Goal: Task Accomplishment & Management: Manage account settings

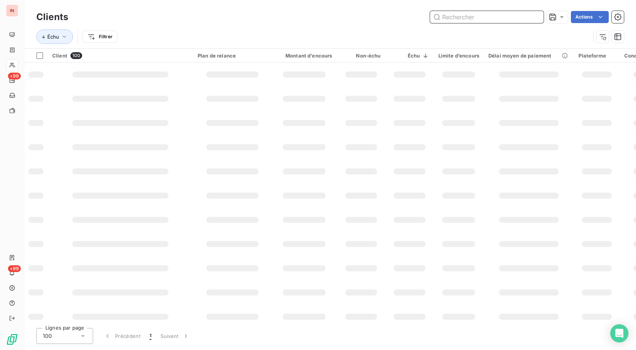
click at [464, 19] on input "text" at bounding box center [487, 17] width 114 height 12
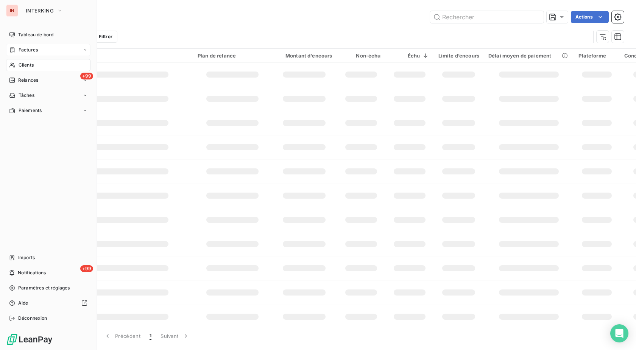
click at [16, 51] on div "Factures" at bounding box center [23, 50] width 29 height 7
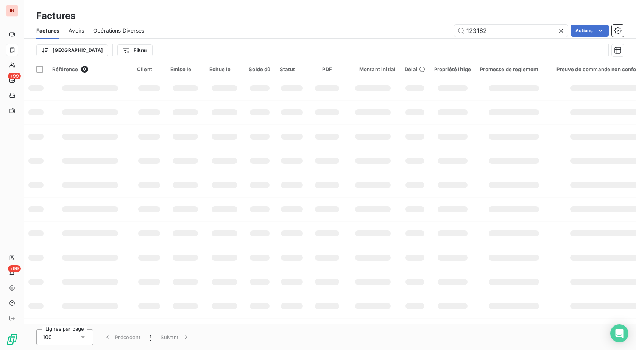
drag, startPoint x: 501, startPoint y: 30, endPoint x: 420, endPoint y: 31, distance: 80.6
click at [454, 31] on input "123162" at bounding box center [511, 31] width 114 height 12
drag, startPoint x: 490, startPoint y: 29, endPoint x: 407, endPoint y: 27, distance: 82.5
click at [454, 27] on input "123162" at bounding box center [511, 31] width 114 height 12
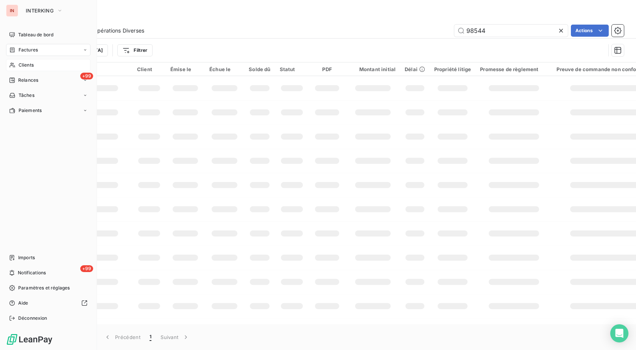
type input "98544"
click at [25, 66] on span "Clients" at bounding box center [26, 65] width 15 height 7
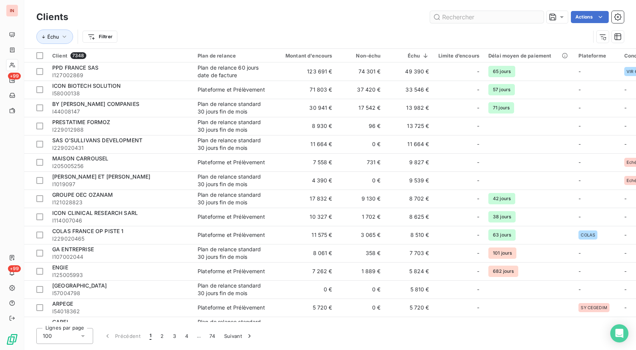
click at [461, 20] on input "text" at bounding box center [487, 17] width 114 height 12
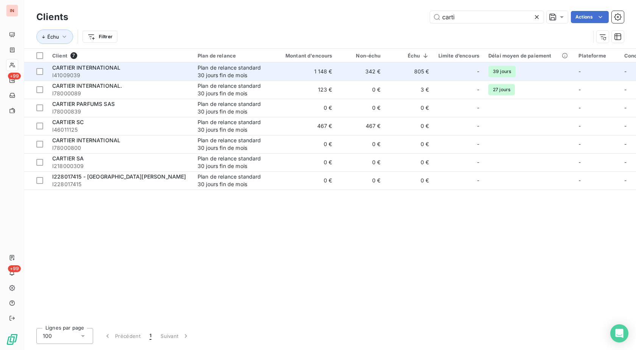
type input "carti"
click at [285, 67] on td "1 148 €" at bounding box center [304, 71] width 65 height 18
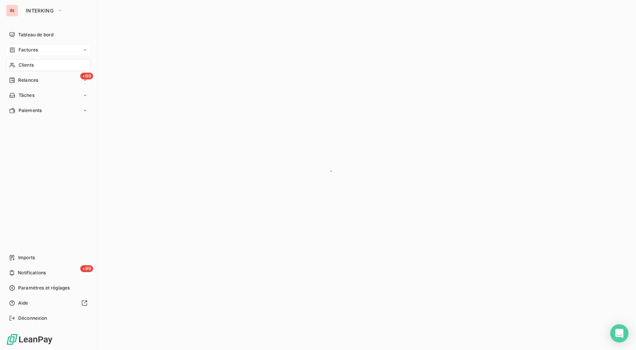
click at [22, 55] on div "Factures" at bounding box center [48, 50] width 84 height 12
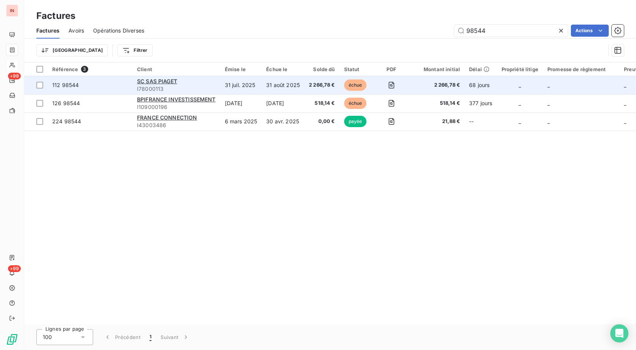
click at [248, 86] on td "31 juil. 2025" at bounding box center [241, 85] width 42 height 18
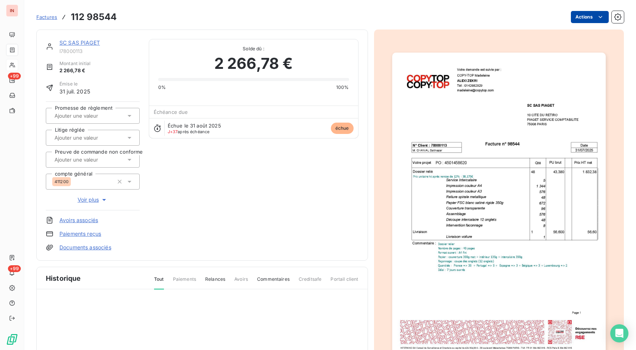
click at [574, 19] on html "IN +99 +99 Factures 112 98544 Actions SC SAS PIAGET I78000113 Montant initial 2…" at bounding box center [318, 175] width 636 height 350
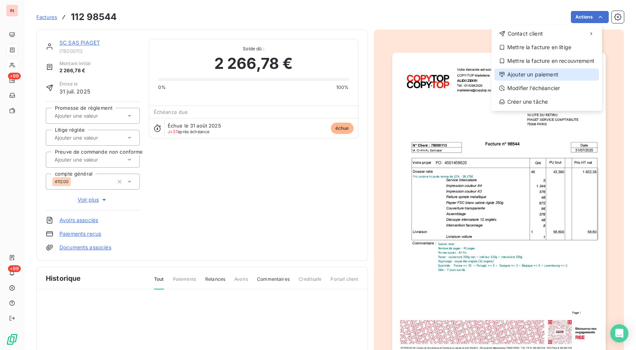
click at [537, 75] on div "Ajouter un paiement" at bounding box center [546, 74] width 104 height 12
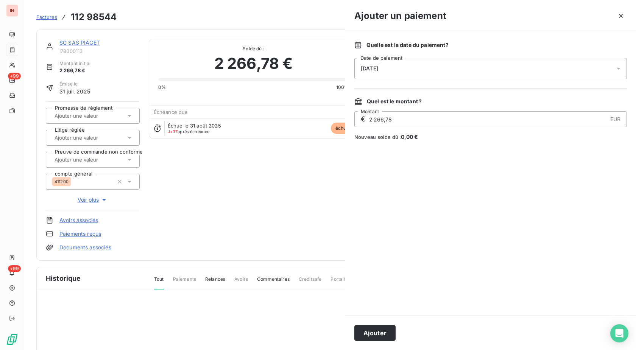
click at [478, 72] on div "[DATE]" at bounding box center [490, 68] width 272 height 21
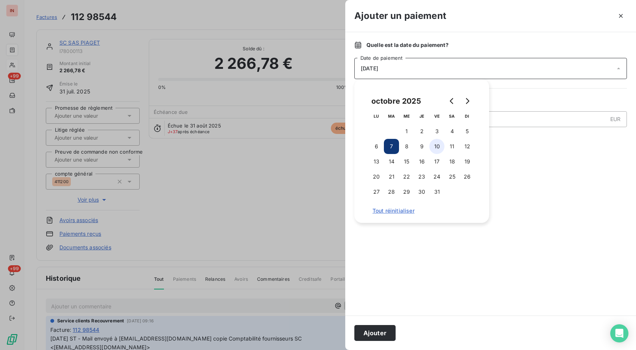
click at [435, 148] on button "10" at bounding box center [436, 146] width 15 height 15
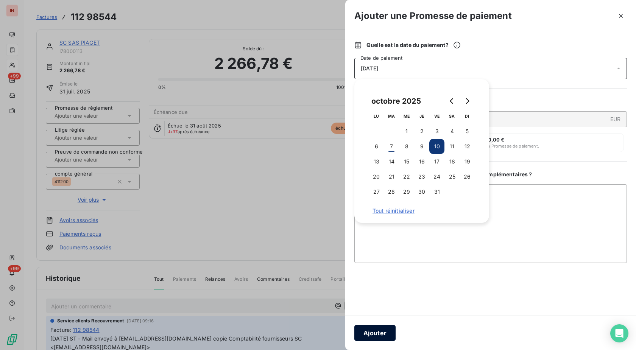
click at [379, 330] on button "Ajouter" at bounding box center [374, 333] width 41 height 16
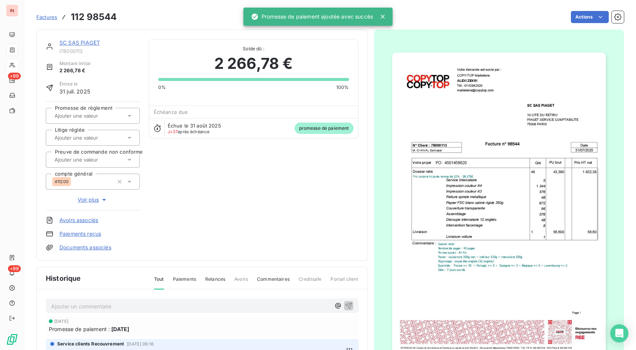
click at [104, 117] on input "text" at bounding box center [92, 115] width 76 height 7
click at [105, 135] on div "Oui" at bounding box center [97, 136] width 73 height 12
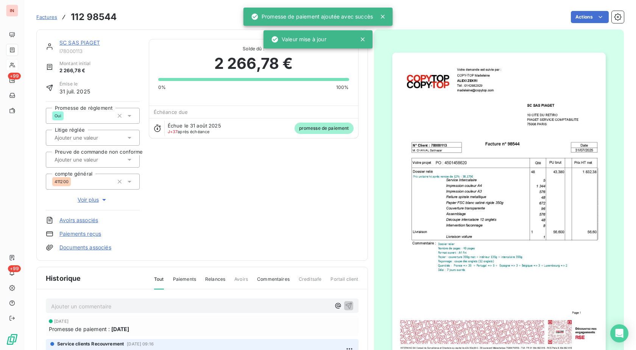
click at [48, 19] on span "Factures" at bounding box center [46, 17] width 21 height 6
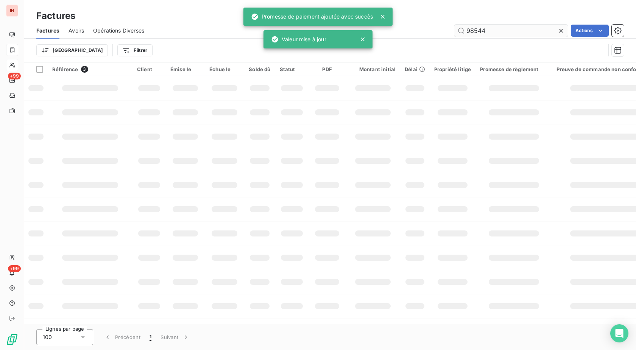
drag, startPoint x: 436, startPoint y: 29, endPoint x: 419, endPoint y: 29, distance: 17.4
click at [454, 29] on input "98544" at bounding box center [511, 31] width 114 height 12
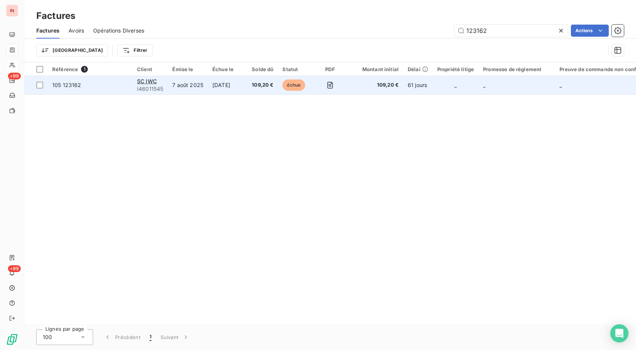
type input "123162"
click at [283, 82] on td "échue" at bounding box center [295, 85] width 34 height 18
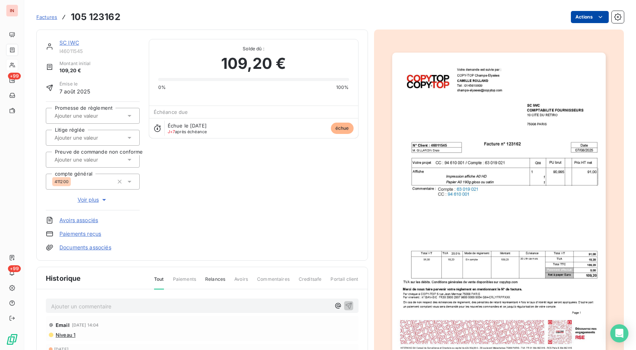
click at [578, 23] on html "IN +99 +99 Factures 105 123162 Actions SC IWC I46011545 Montant initial 109,20 …" at bounding box center [318, 175] width 636 height 350
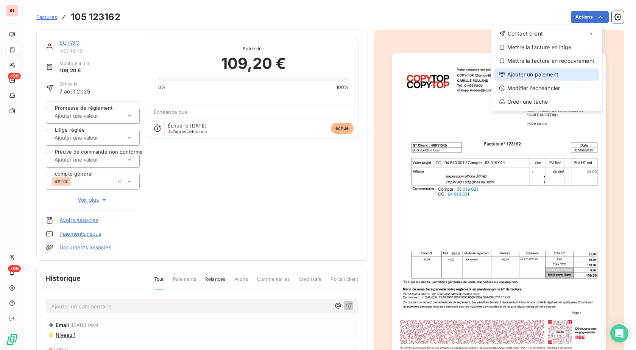
click at [549, 75] on div "Ajouter un paiement" at bounding box center [546, 74] width 104 height 12
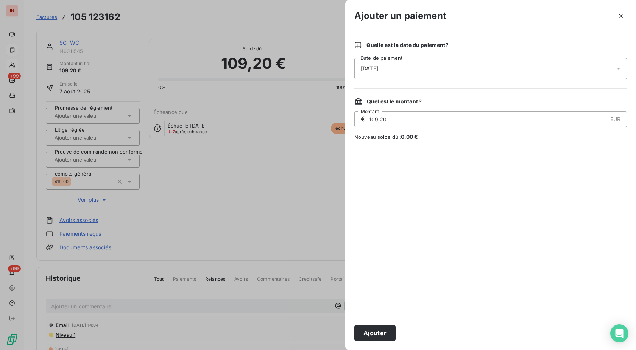
click at [515, 67] on div "[DATE]" at bounding box center [490, 68] width 272 height 21
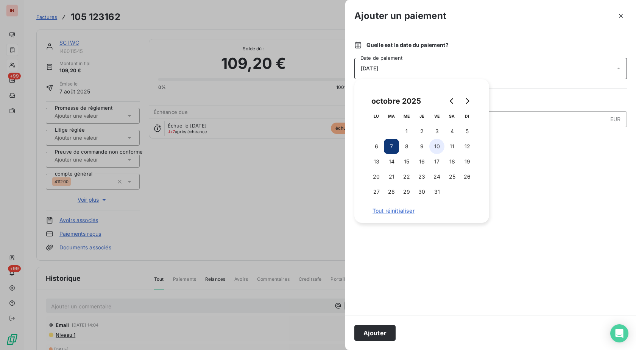
click at [433, 147] on button "10" at bounding box center [436, 146] width 15 height 15
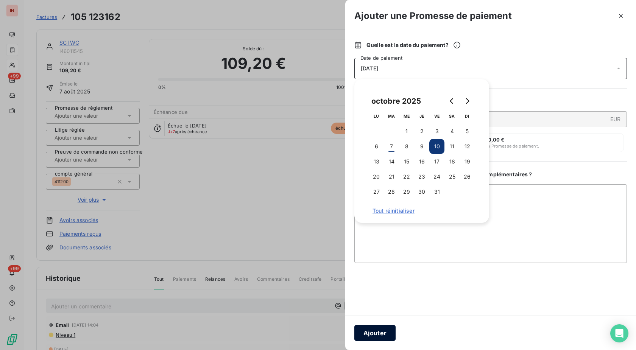
click at [375, 332] on button "Ajouter" at bounding box center [374, 333] width 41 height 16
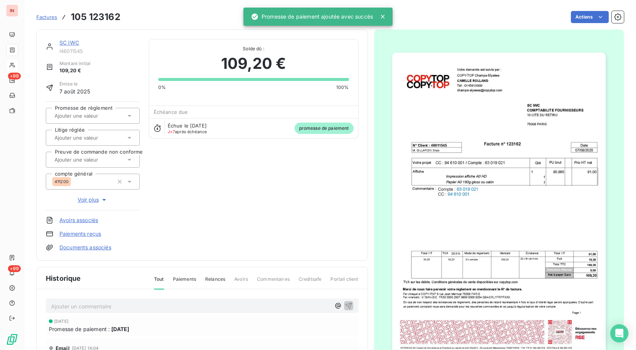
click at [101, 119] on input "text" at bounding box center [92, 115] width 76 height 7
click at [94, 139] on div "Oui" at bounding box center [97, 136] width 73 height 12
click at [48, 15] on span "Factures" at bounding box center [46, 17] width 21 height 6
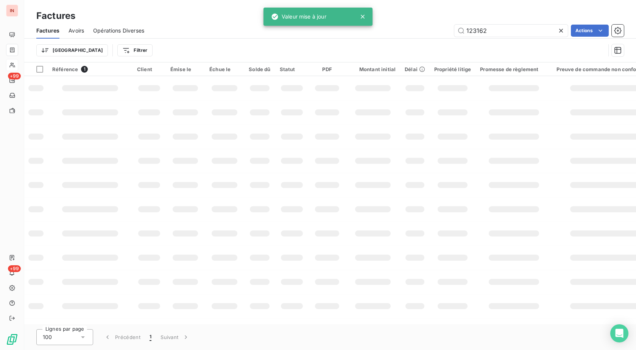
drag, startPoint x: 517, startPoint y: 31, endPoint x: 378, endPoint y: 24, distance: 139.1
click at [454, 25] on input "123162" at bounding box center [511, 31] width 114 height 12
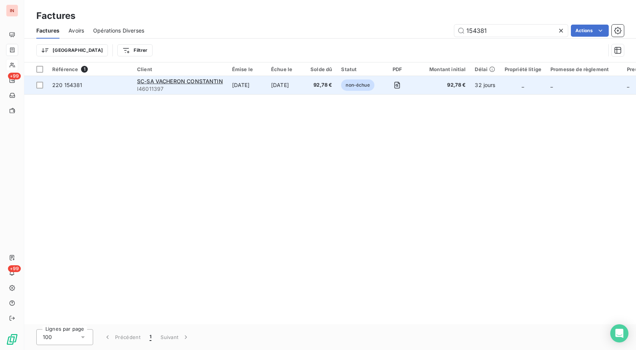
type input "154381"
click at [287, 90] on td "[DATE]" at bounding box center [285, 85] width 39 height 18
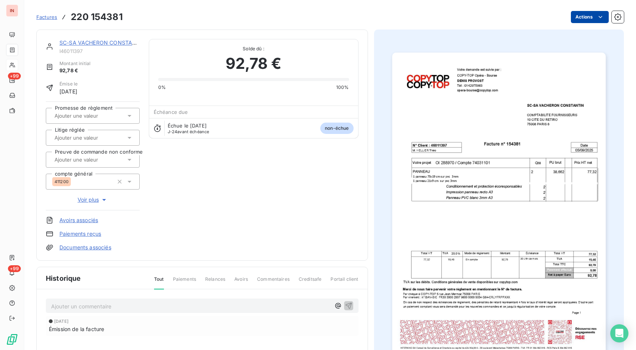
click at [577, 15] on html "IN +99 +99 Factures 220 154381 Actions SC-SA VACHERON CONSTANTIN I46011397 Mont…" at bounding box center [318, 175] width 636 height 350
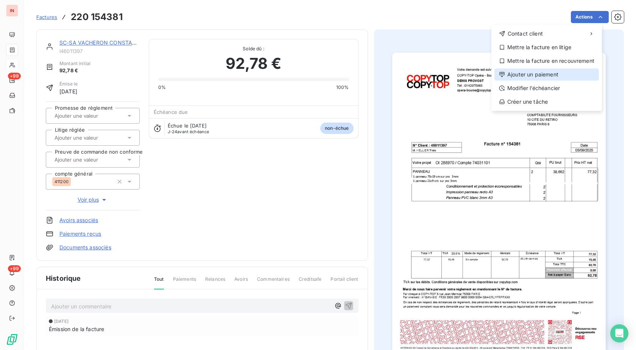
click at [534, 74] on div "Ajouter un paiement" at bounding box center [546, 74] width 104 height 12
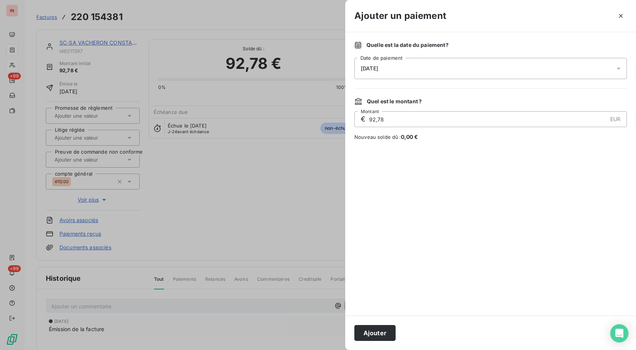
click at [495, 69] on div "[DATE]" at bounding box center [490, 68] width 272 height 21
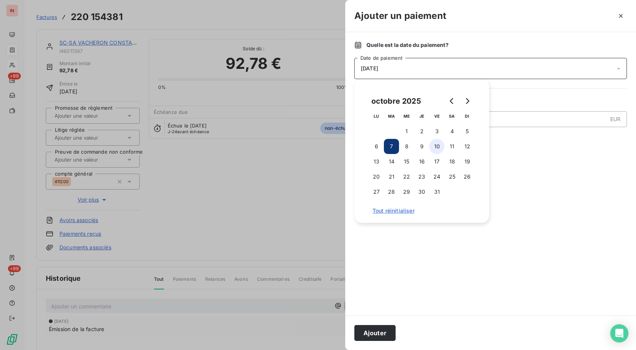
click at [441, 146] on button "10" at bounding box center [436, 146] width 15 height 15
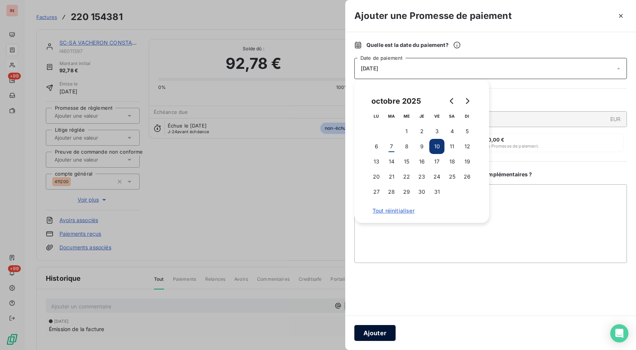
click at [383, 331] on button "Ajouter" at bounding box center [374, 333] width 41 height 16
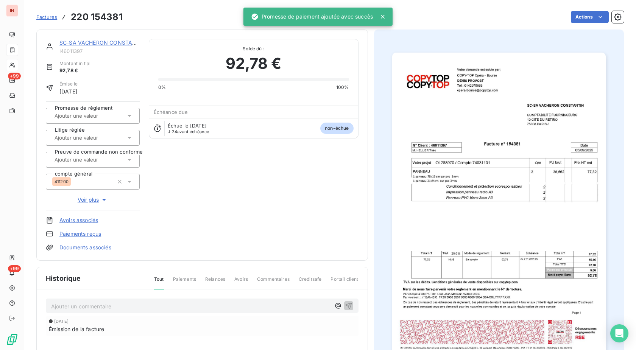
click at [90, 121] on div at bounding box center [93, 116] width 94 height 16
click at [88, 136] on div "Oui" at bounding box center [97, 136] width 73 height 12
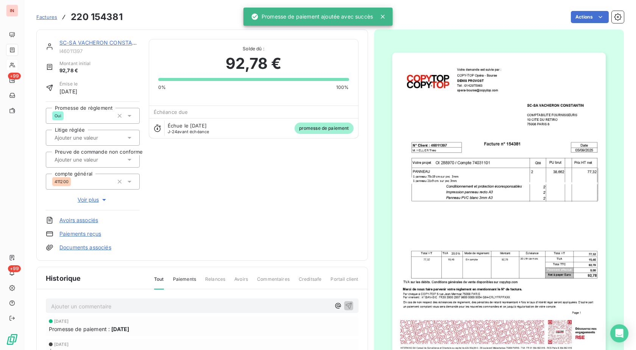
click at [46, 19] on span "Factures" at bounding box center [46, 17] width 21 height 6
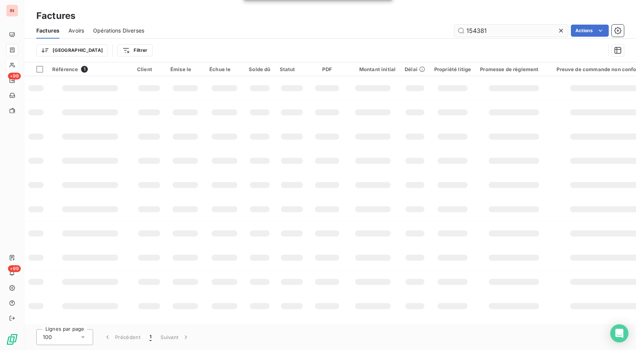
drag, startPoint x: 496, startPoint y: 33, endPoint x: 440, endPoint y: 34, distance: 56.0
click at [454, 34] on input "154381" at bounding box center [511, 31] width 114 height 12
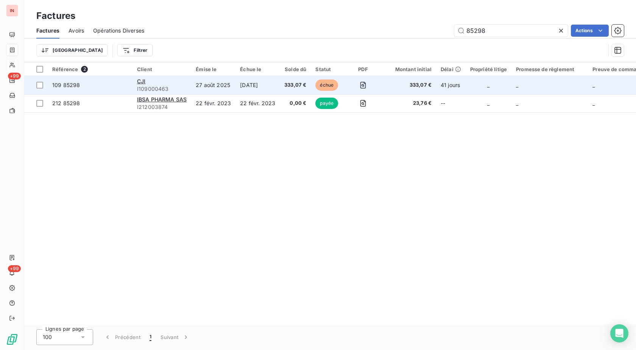
type input "85298"
click at [248, 87] on td "[DATE]" at bounding box center [257, 85] width 44 height 18
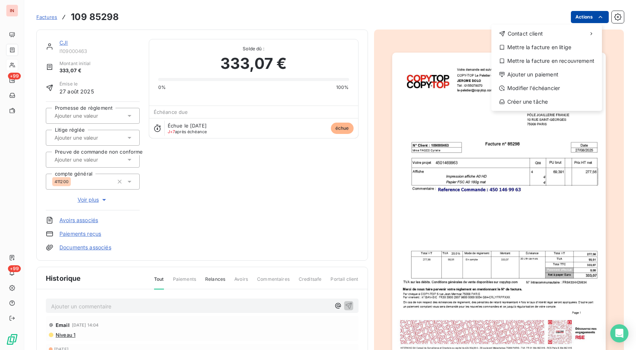
click at [584, 15] on html "IN +99 +99 Factures [PHONE_NUMBER] Actions Contact client Mettre la facture en …" at bounding box center [318, 175] width 636 height 350
click at [531, 72] on div "Ajouter un paiement" at bounding box center [546, 74] width 104 height 12
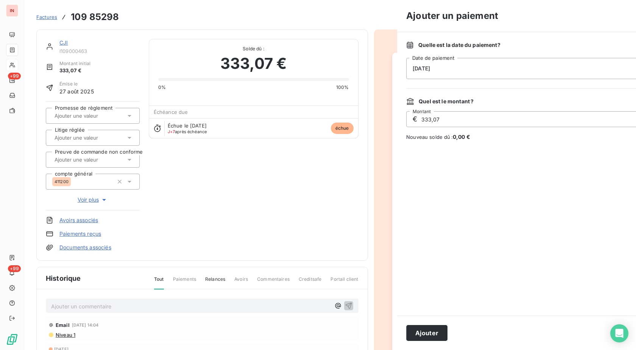
click at [467, 70] on div "[DATE]" at bounding box center [542, 68] width 272 height 21
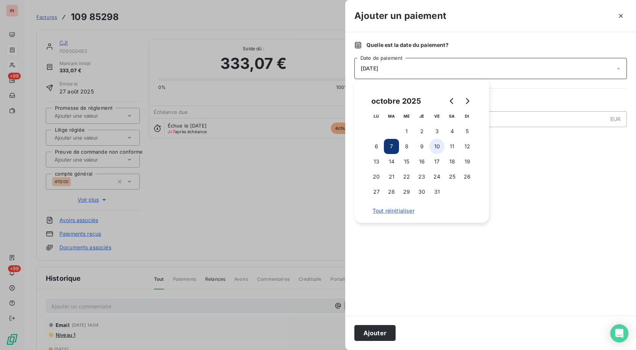
click at [437, 146] on button "10" at bounding box center [436, 146] width 15 height 15
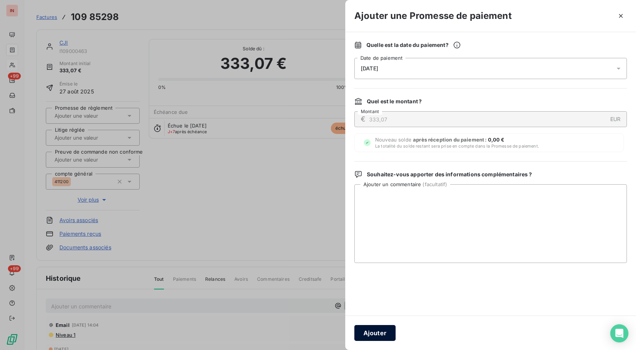
click at [385, 332] on button "Ajouter" at bounding box center [374, 333] width 41 height 16
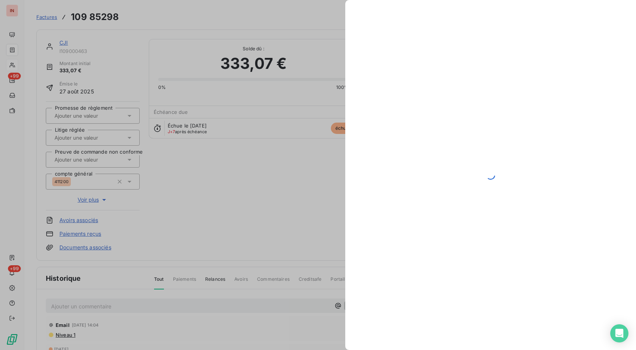
click at [93, 116] on input "text" at bounding box center [92, 115] width 76 height 7
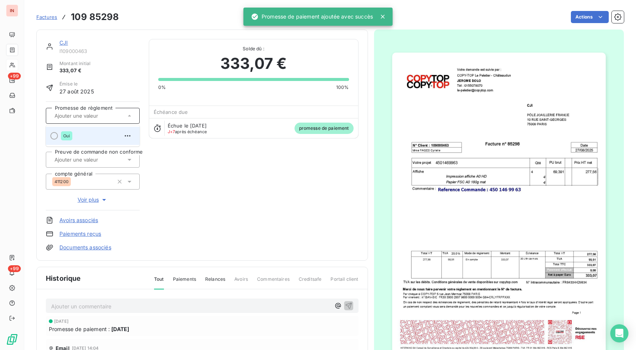
click at [93, 135] on div "Oui" at bounding box center [97, 136] width 73 height 12
